Goal: Obtain resource: Obtain resource

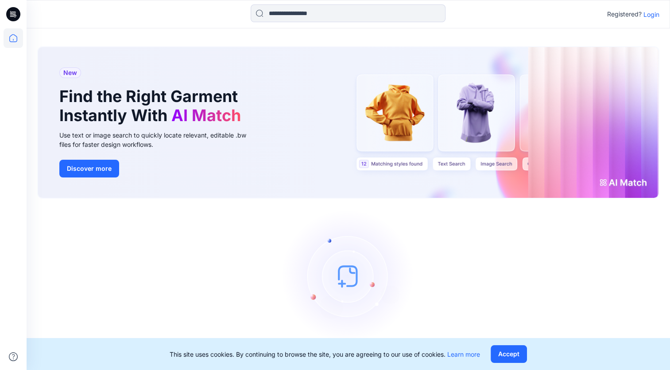
click at [651, 15] on p "Login" at bounding box center [652, 14] width 16 height 9
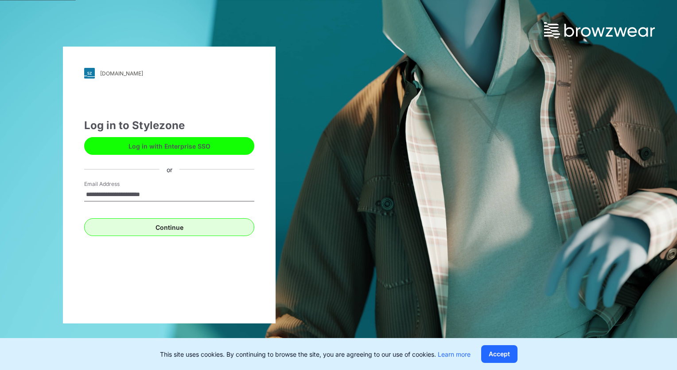
type input "**********"
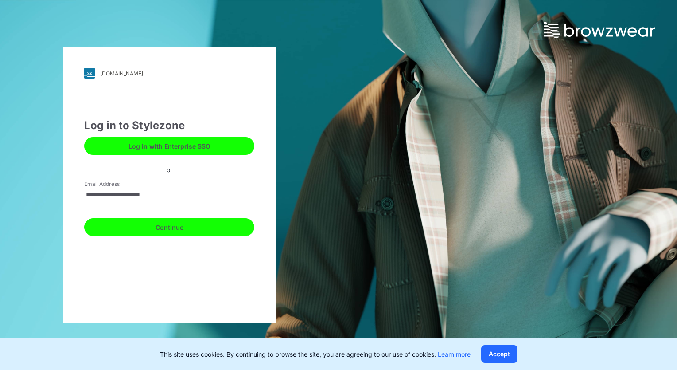
click at [167, 229] on button "Continue" at bounding box center [169, 227] width 170 height 18
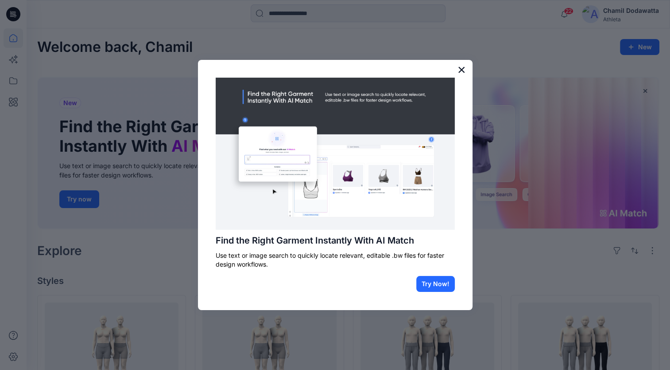
click at [460, 69] on button "×" at bounding box center [462, 69] width 8 height 14
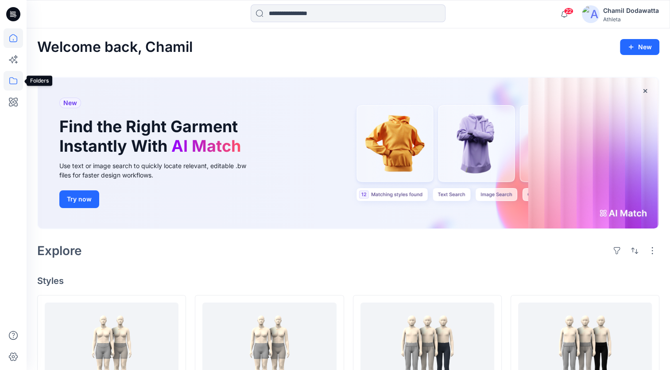
click at [14, 81] on icon at bounding box center [13, 80] width 19 height 19
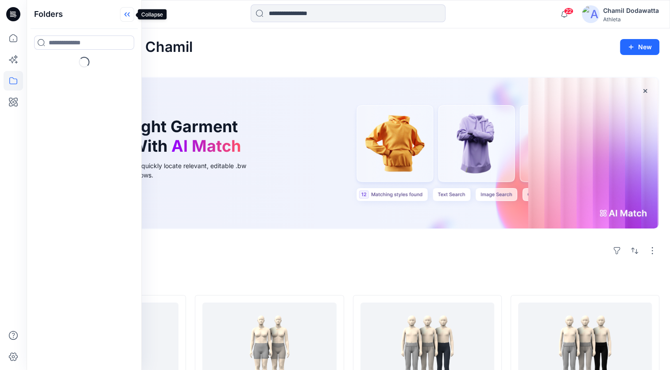
click at [125, 12] on icon at bounding box center [127, 14] width 14 height 15
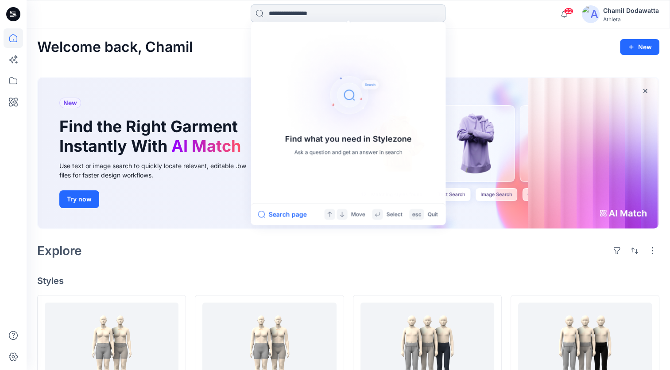
click at [293, 17] on input at bounding box center [348, 13] width 195 height 18
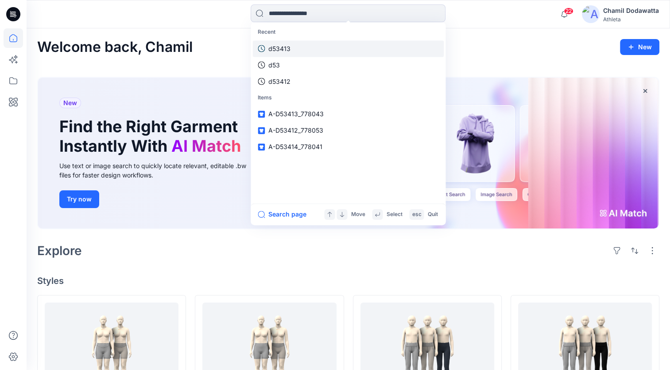
click at [283, 47] on p "d53413" at bounding box center [280, 48] width 22 height 9
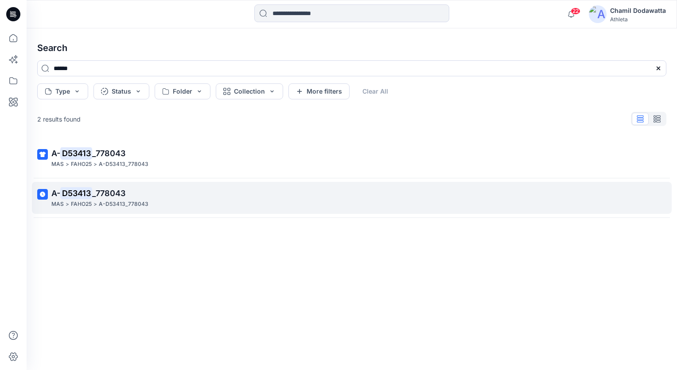
click at [103, 203] on p "A-D53413_778043" at bounding box center [124, 203] width 50 height 9
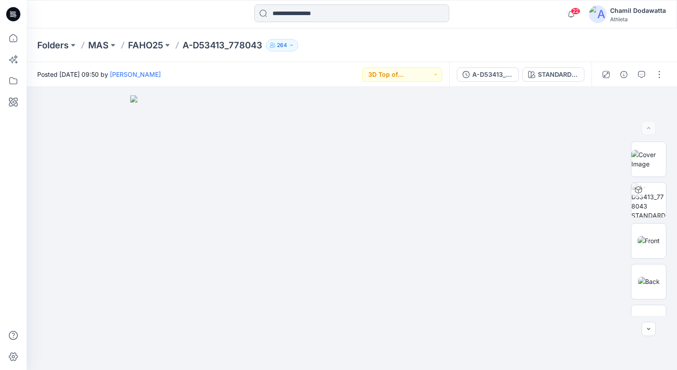
click at [289, 15] on input at bounding box center [351, 13] width 195 height 18
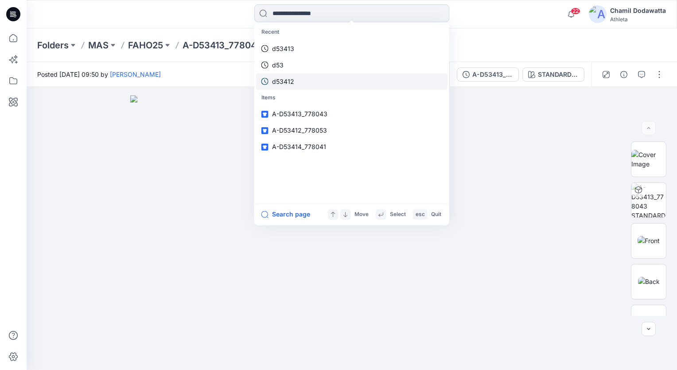
click at [286, 82] on p "d53412" at bounding box center [283, 81] width 22 height 9
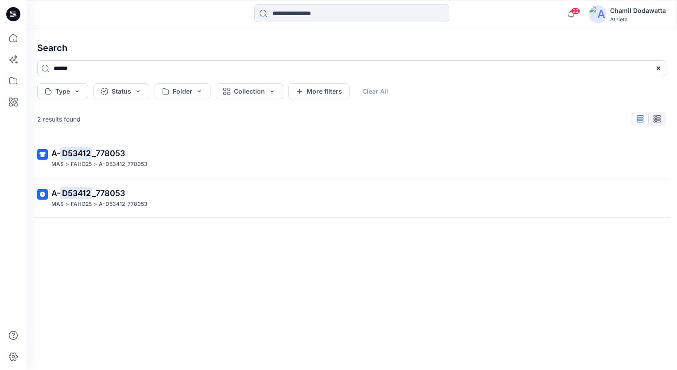
drag, startPoint x: 96, startPoint y: 162, endPoint x: 100, endPoint y: 166, distance: 5.7
click at [95, 162] on p ">" at bounding box center [95, 164] width 4 height 9
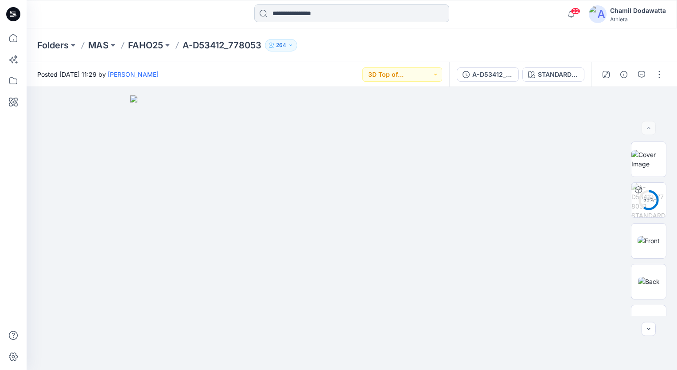
click at [305, 19] on input at bounding box center [351, 13] width 195 height 18
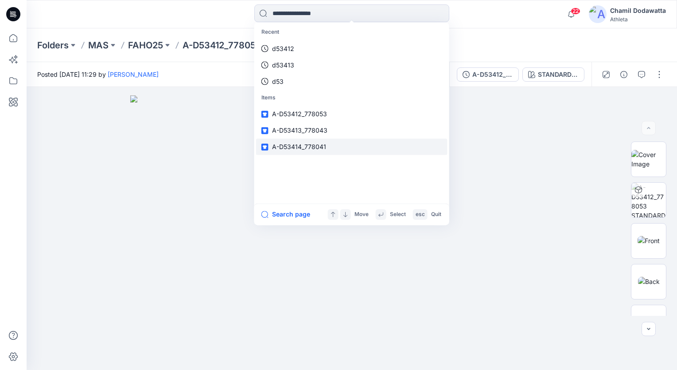
click at [301, 147] on span "A-D53414_778041" at bounding box center [299, 147] width 54 height 8
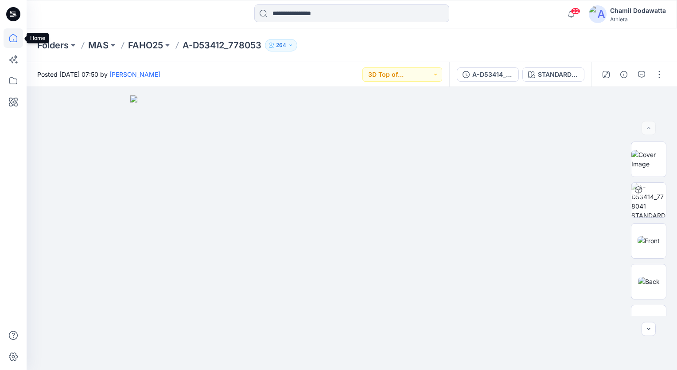
click at [11, 39] on icon at bounding box center [13, 37] width 19 height 19
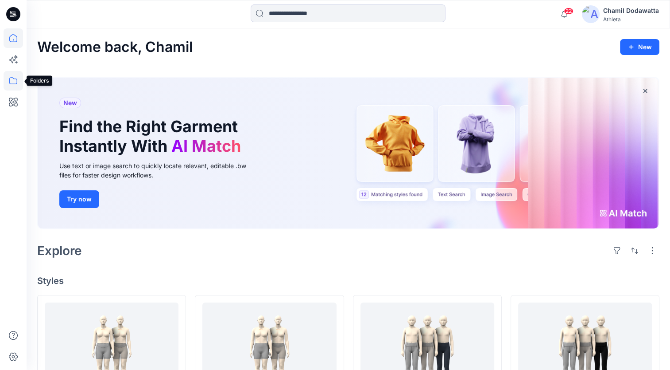
click at [12, 81] on icon at bounding box center [13, 80] width 19 height 19
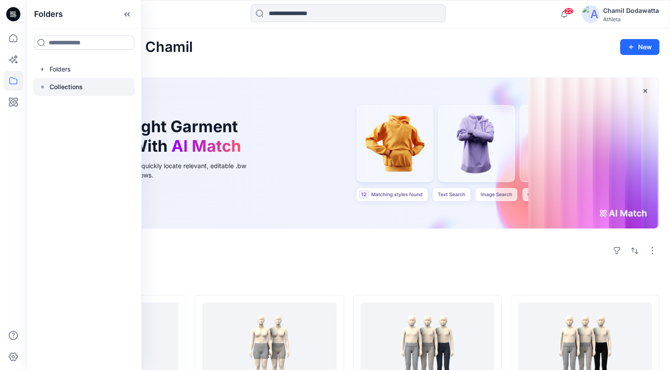
click at [43, 86] on rect at bounding box center [42, 87] width 3 height 3
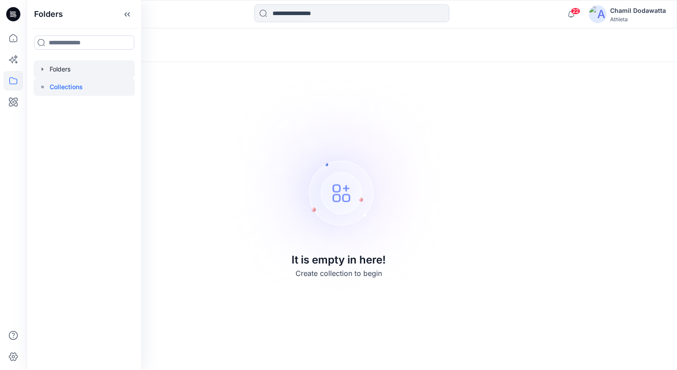
click at [42, 70] on icon "button" at bounding box center [43, 68] width 2 height 3
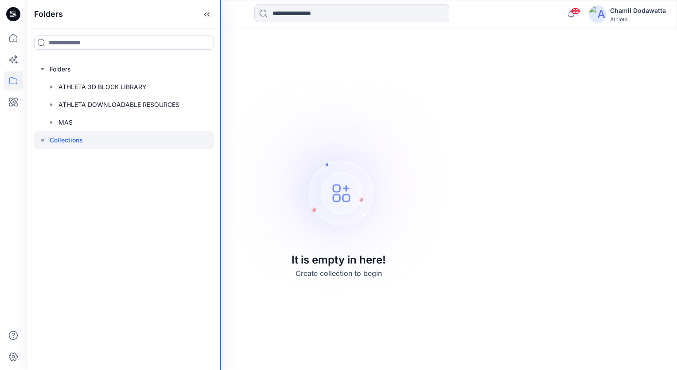
drag, startPoint x: 141, startPoint y: 97, endPoint x: 243, endPoint y: 104, distance: 102.5
click at [243, 104] on div "Folders Folders ATHLETA 3D BLOCK LIBRARY ATHLETA DOWNLOADABLE RESOURCES MAS Col…" at bounding box center [338, 185] width 677 height 370
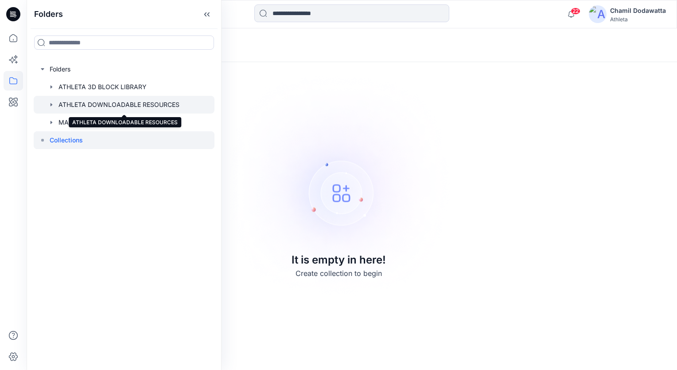
click at [167, 106] on div at bounding box center [124, 105] width 181 height 18
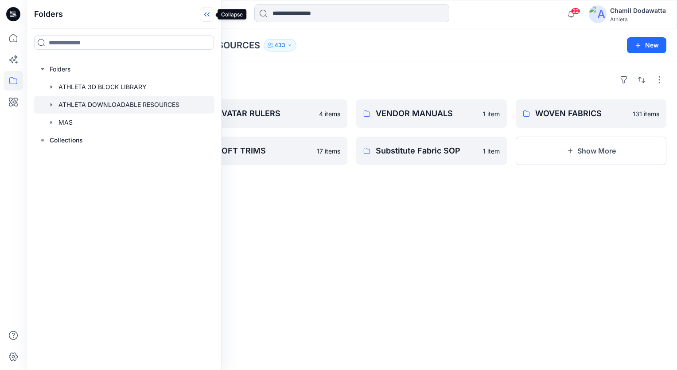
click at [207, 13] on icon at bounding box center [207, 14] width 14 height 15
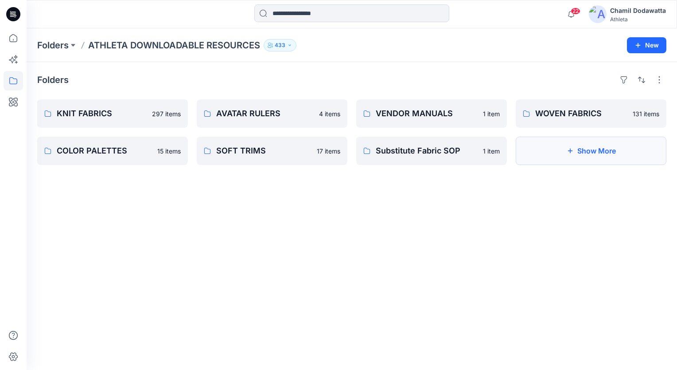
click at [569, 152] on icon "button" at bounding box center [570, 150] width 7 height 7
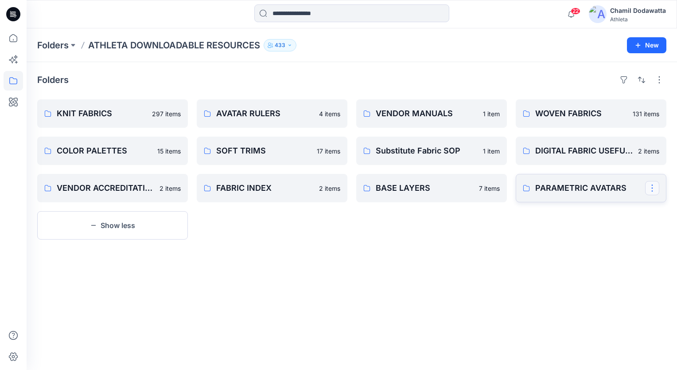
click at [653, 188] on button "button" at bounding box center [652, 188] width 14 height 14
click at [575, 251] on div "Folders KNIT FABRICS 297 items COLOR PALETTES 15 items VENDOR ACCREDITATION TEM…" at bounding box center [352, 216] width 651 height 308
click at [567, 188] on p "PARAMETRIC AVATARS" at bounding box center [590, 188] width 110 height 12
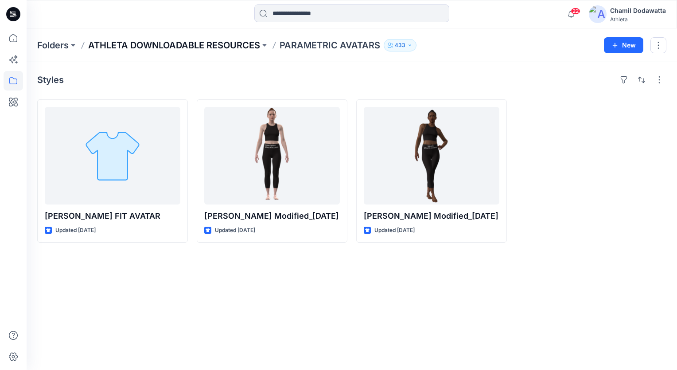
click at [242, 46] on p "ATHLETA DOWNLOADABLE RESOURCES" at bounding box center [174, 45] width 172 height 12
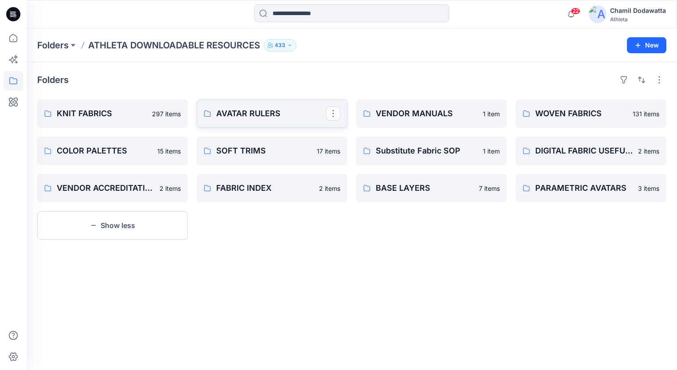
click at [318, 115] on p "AVATAR RULERS" at bounding box center [271, 113] width 110 height 12
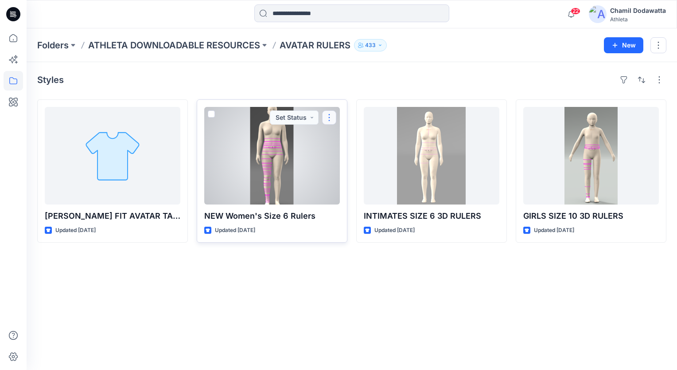
click at [327, 117] on button "button" at bounding box center [329, 117] width 14 height 14
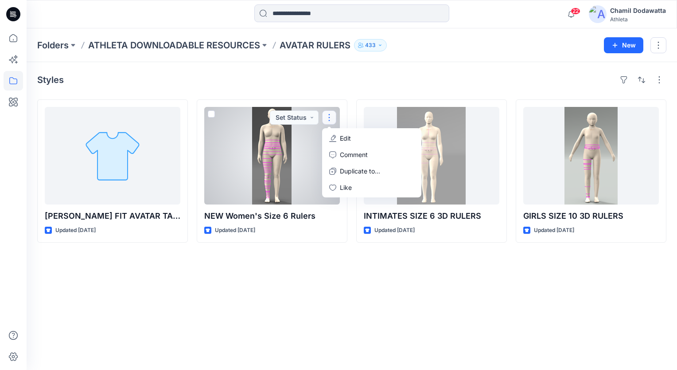
click at [310, 137] on div at bounding box center [272, 155] width 136 height 97
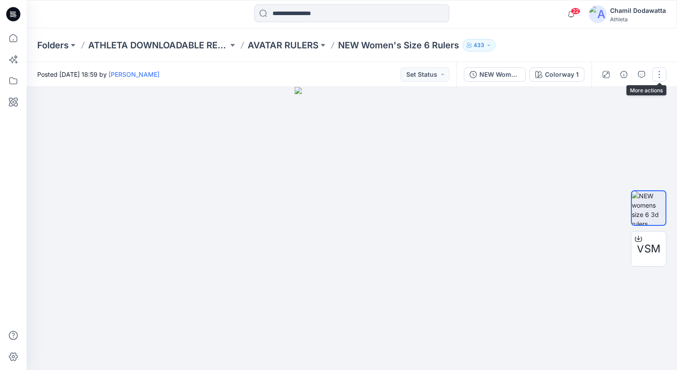
click at [660, 75] on button "button" at bounding box center [659, 74] width 14 height 14
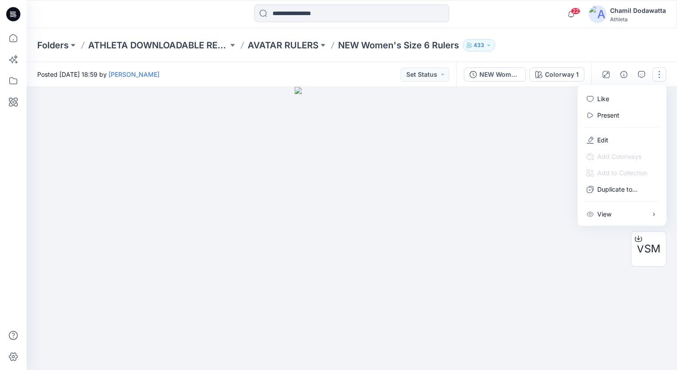
click at [541, 203] on div at bounding box center [352, 228] width 651 height 283
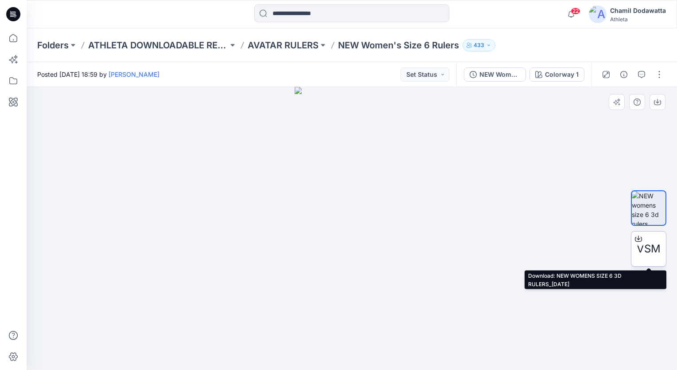
click at [638, 238] on icon at bounding box center [638, 238] width 7 height 7
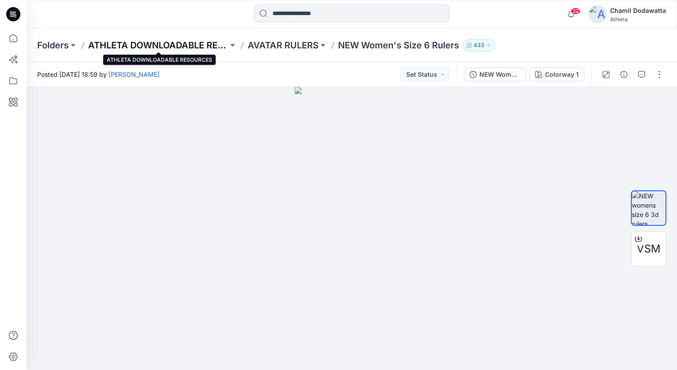
click at [196, 45] on p "ATHLETA DOWNLOADABLE RESOURCES" at bounding box center [158, 45] width 140 height 12
